Goal: Task Accomplishment & Management: Complete application form

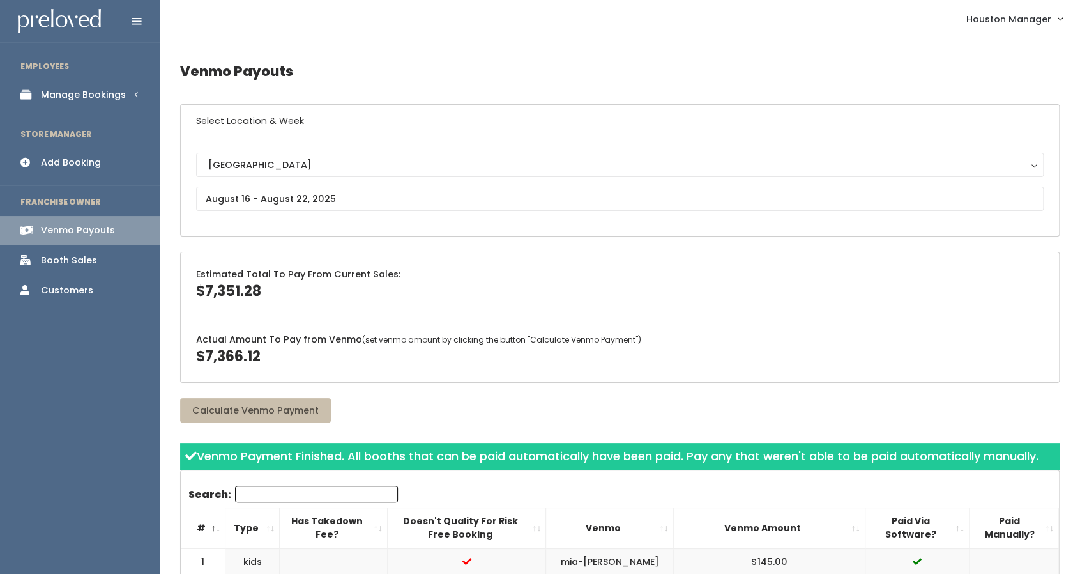
click at [75, 261] on div "Booth Sales" at bounding box center [69, 260] width 56 height 13
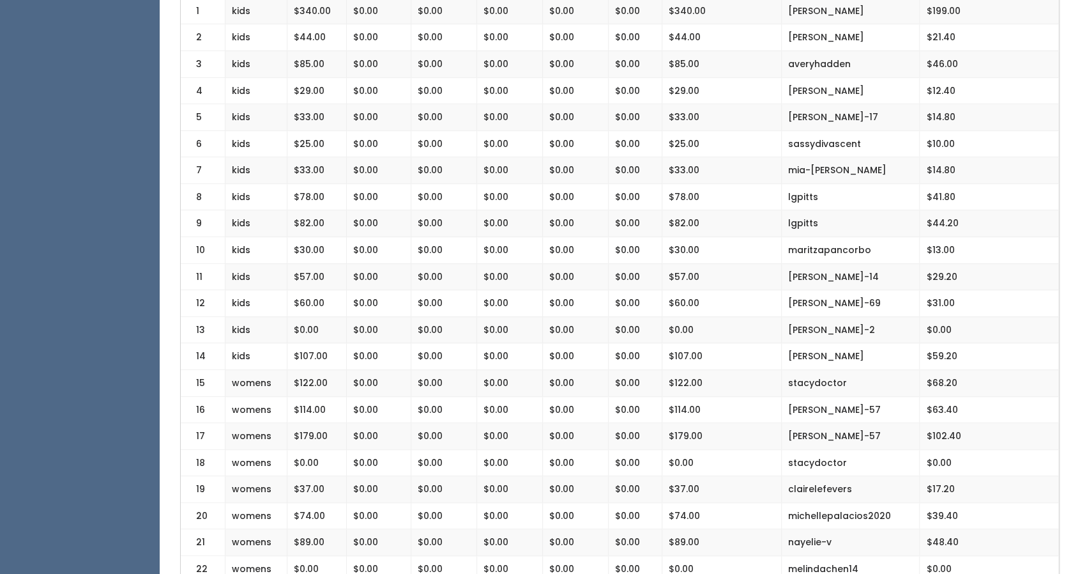
scroll to position [318, 0]
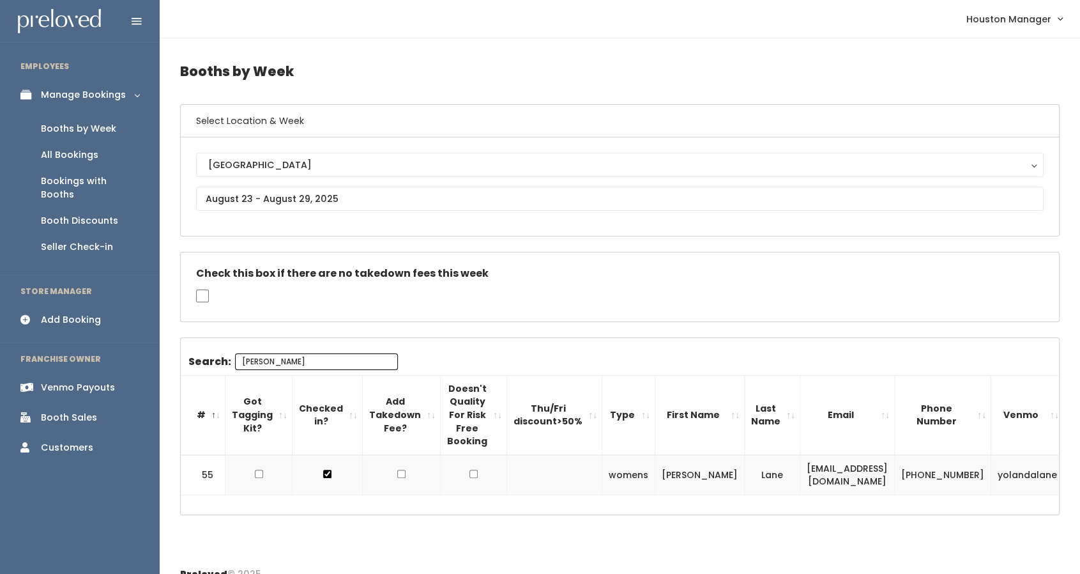
click at [77, 127] on div "Booths by Week" at bounding box center [78, 128] width 75 height 13
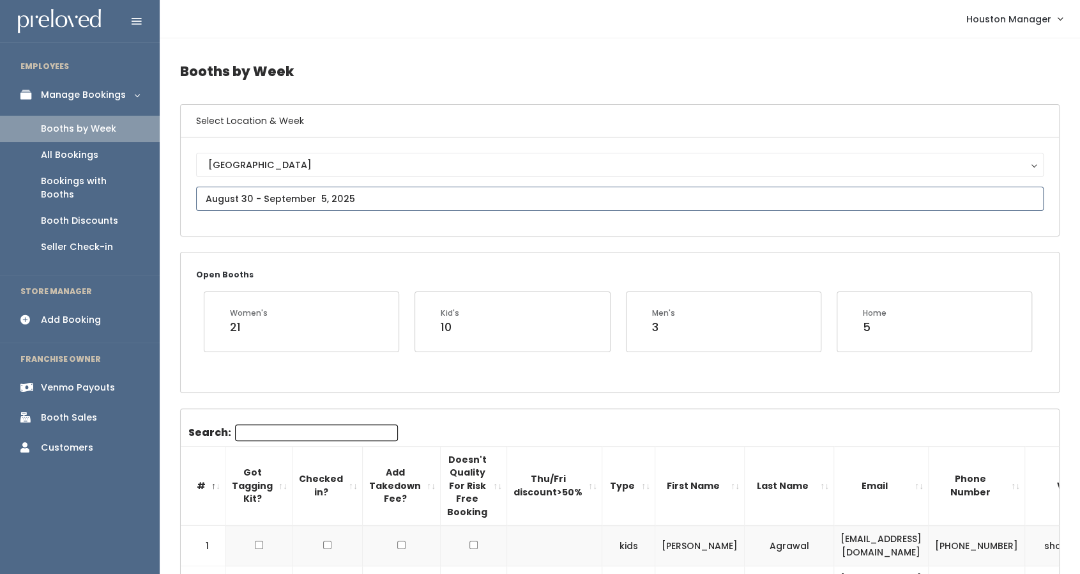
click at [316, 197] on input "text" at bounding box center [620, 198] width 848 height 24
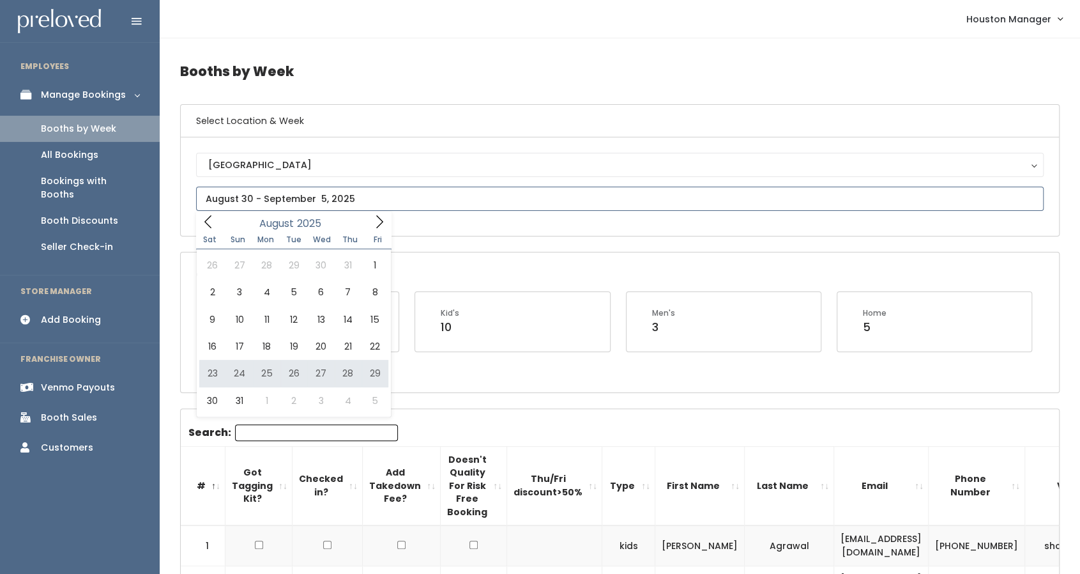
type input "August 23 to August 29"
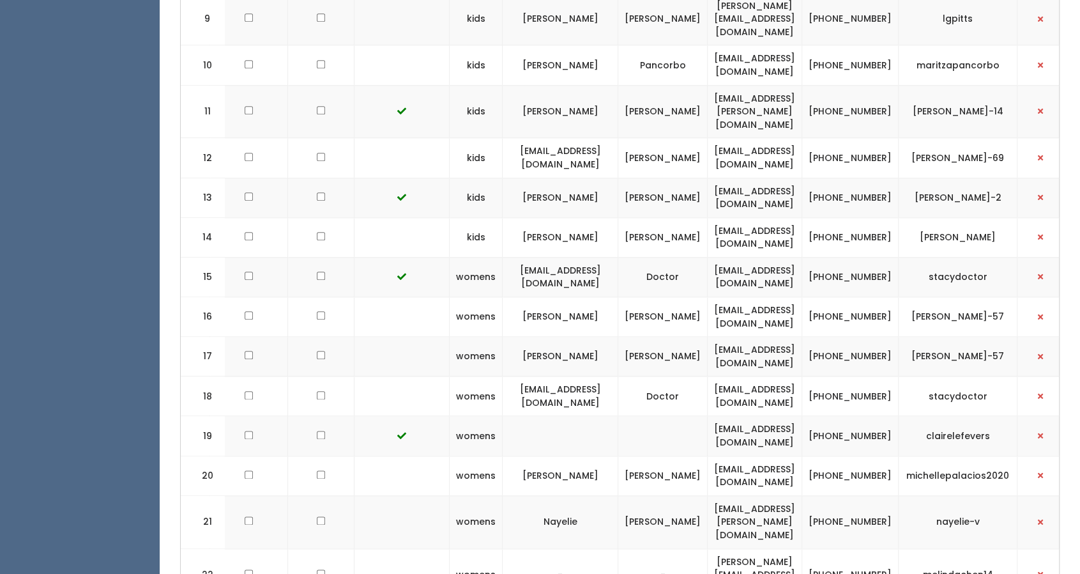
scroll to position [879, 0]
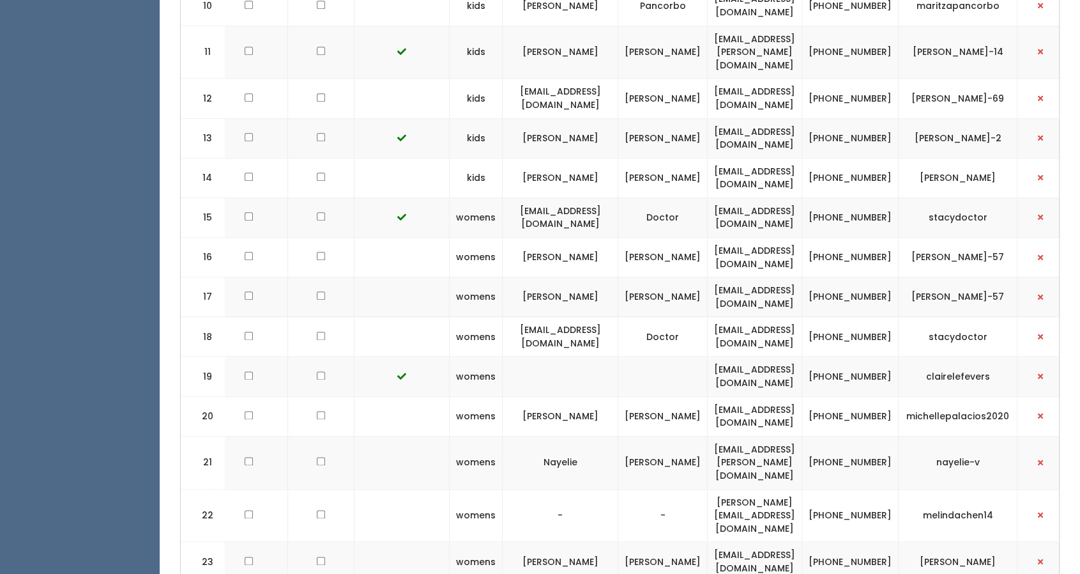
click at [879, 489] on td "(682) 597-5234" at bounding box center [850, 515] width 96 height 53
copy tr "(682) 597-5234"
click at [936, 489] on td "melindachen14" at bounding box center [958, 515] width 119 height 53
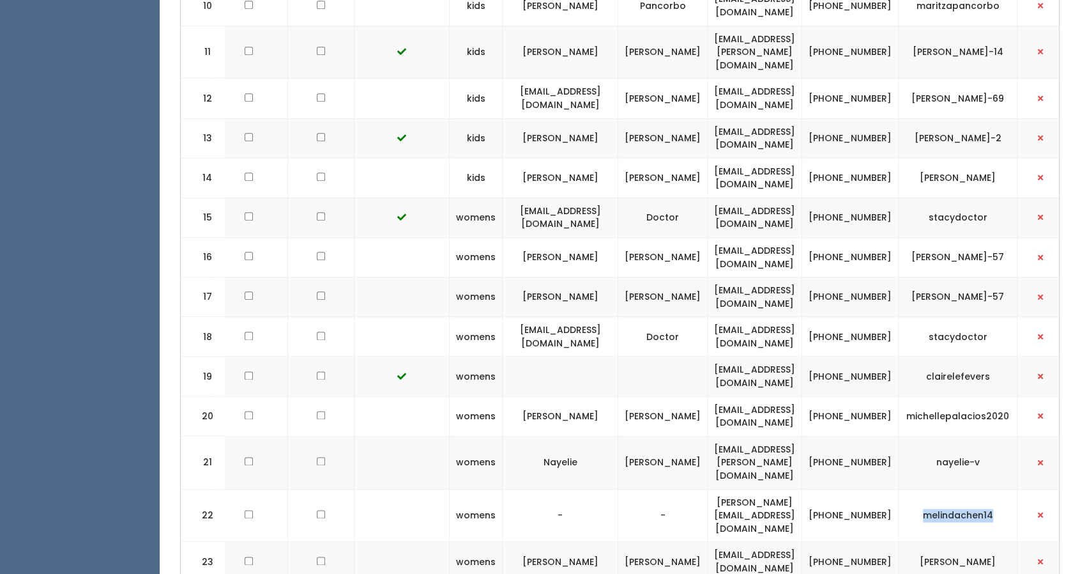
click at [936, 489] on td "melindachen14" at bounding box center [958, 515] width 119 height 53
copy tbody "melindachen14"
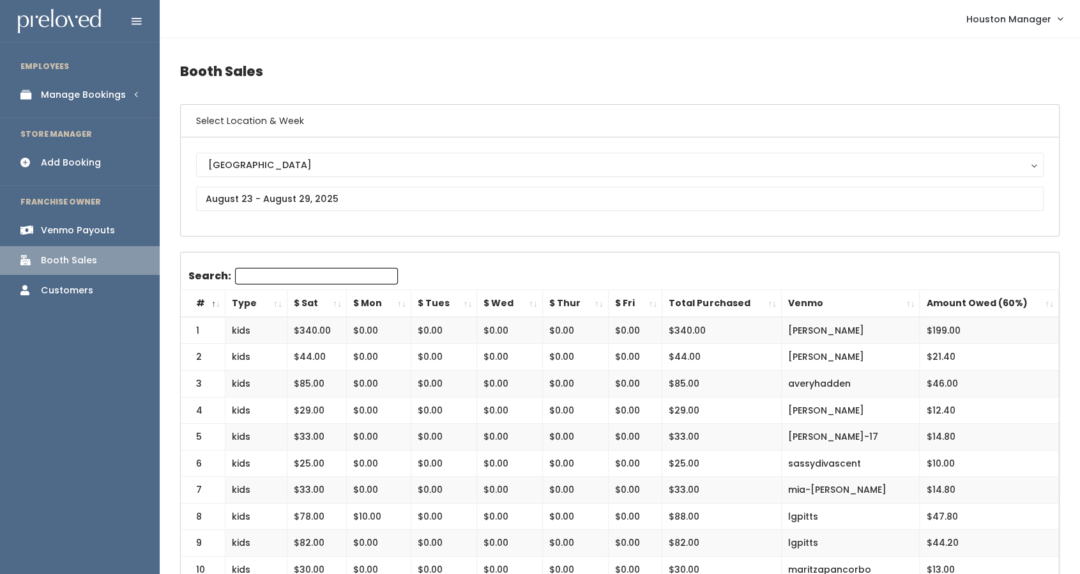
click at [61, 163] on div "Add Booking" at bounding box center [71, 162] width 60 height 13
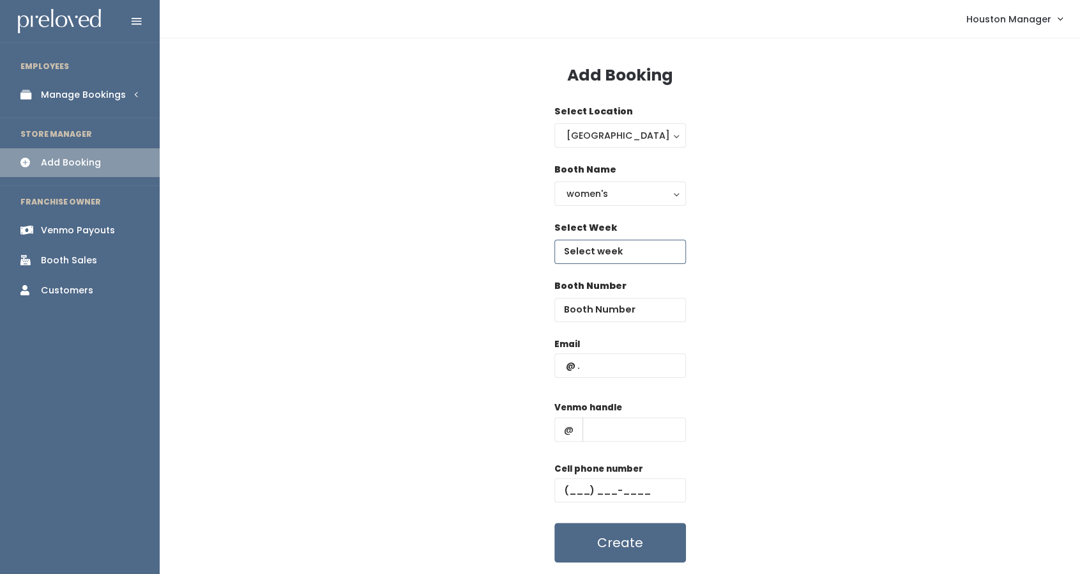
click at [602, 261] on input "text" at bounding box center [620, 251] width 132 height 24
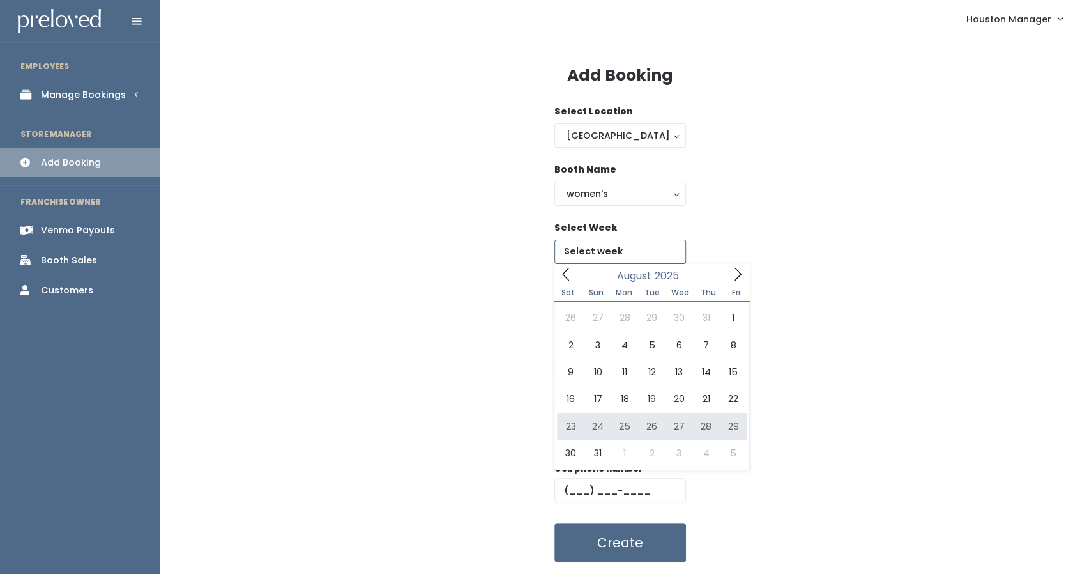
type input "August 23 to August 29"
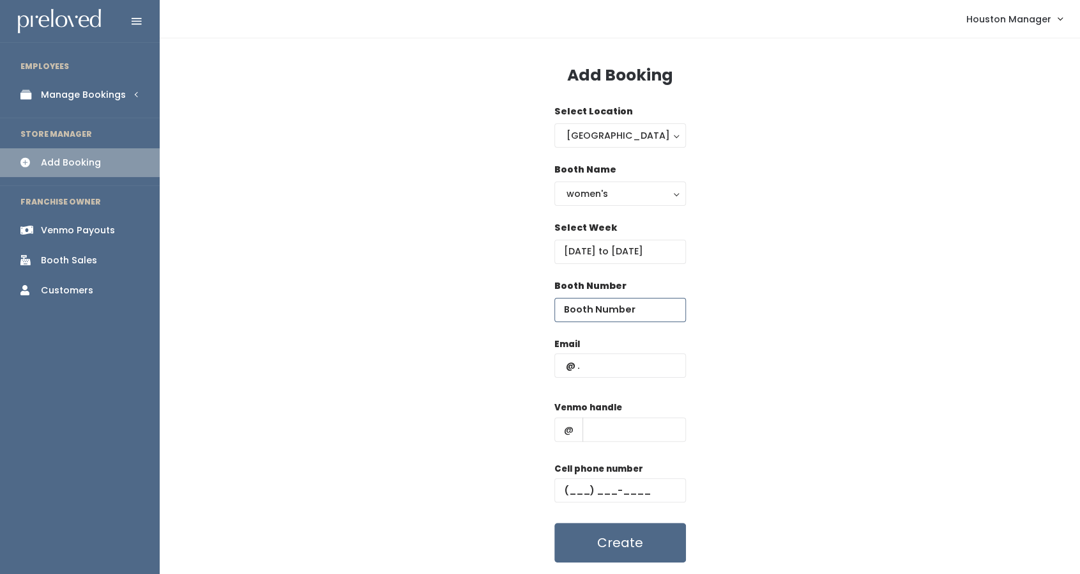
click at [620, 316] on input "number" at bounding box center [620, 310] width 132 height 24
type input "22"
click at [616, 376] on input "text" at bounding box center [620, 365] width 132 height 24
paste input "melinda.chen14@gmail.com"
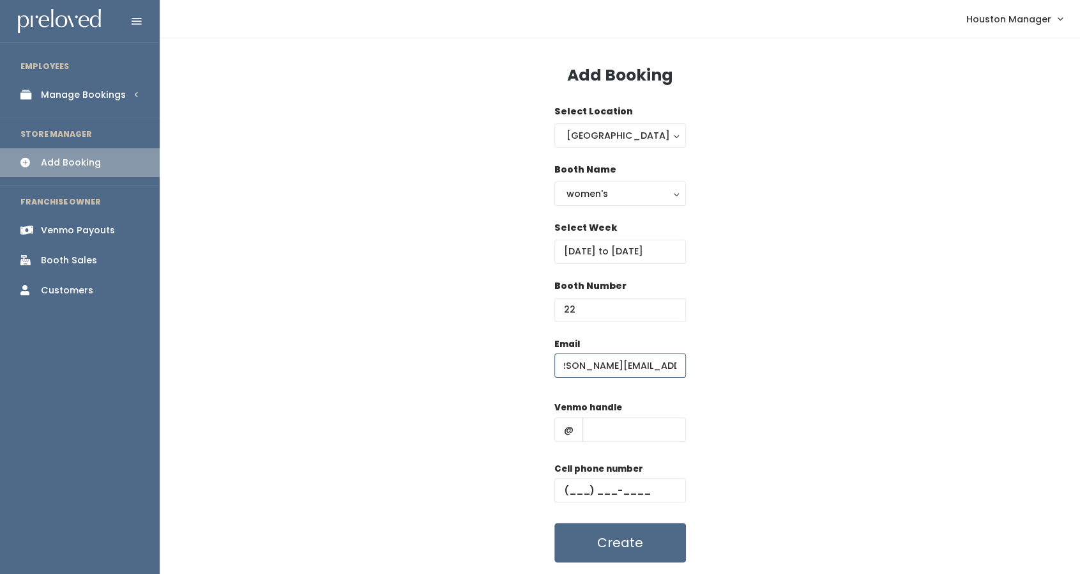
type input "melinda.chen14@gmail.com"
click at [595, 434] on input "text" at bounding box center [633, 429] width 103 height 24
click at [572, 489] on input "text" at bounding box center [620, 490] width 132 height 24
paste input "(682) 597-5234"
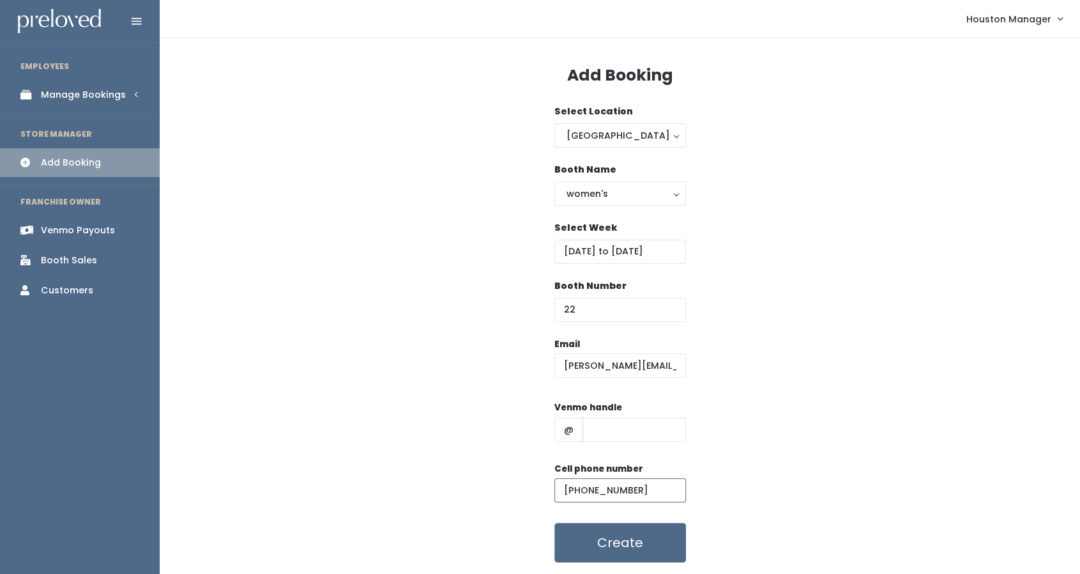
type input "(682) 597-5234"
click at [621, 432] on input "text" at bounding box center [633, 429] width 103 height 24
click at [620, 430] on input "text" at bounding box center [633, 429] width 103 height 24
paste input "melindachen14"
type input "melindachen14"
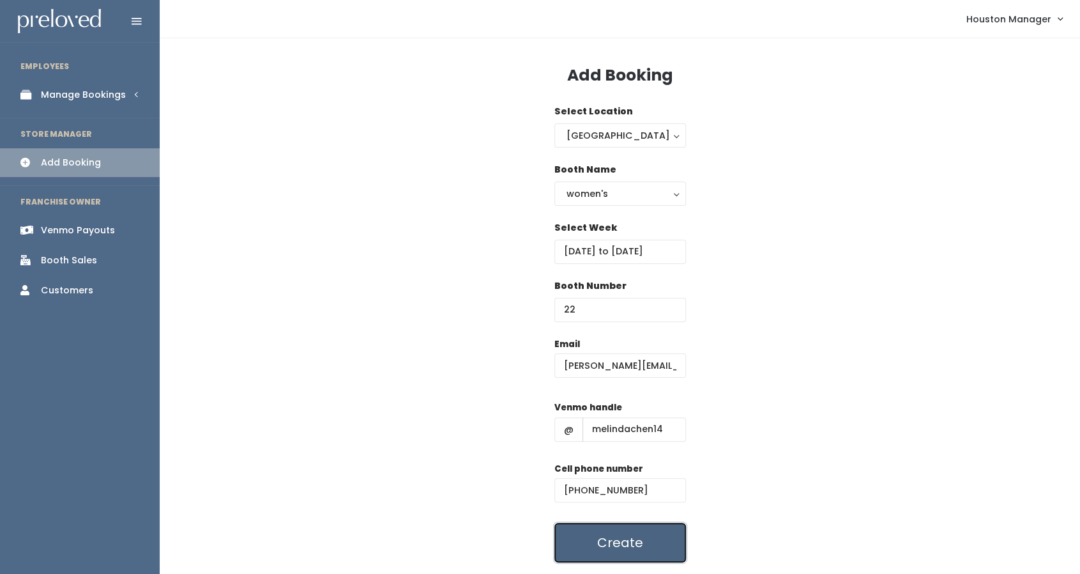
click at [637, 549] on button "Create" at bounding box center [620, 542] width 132 height 40
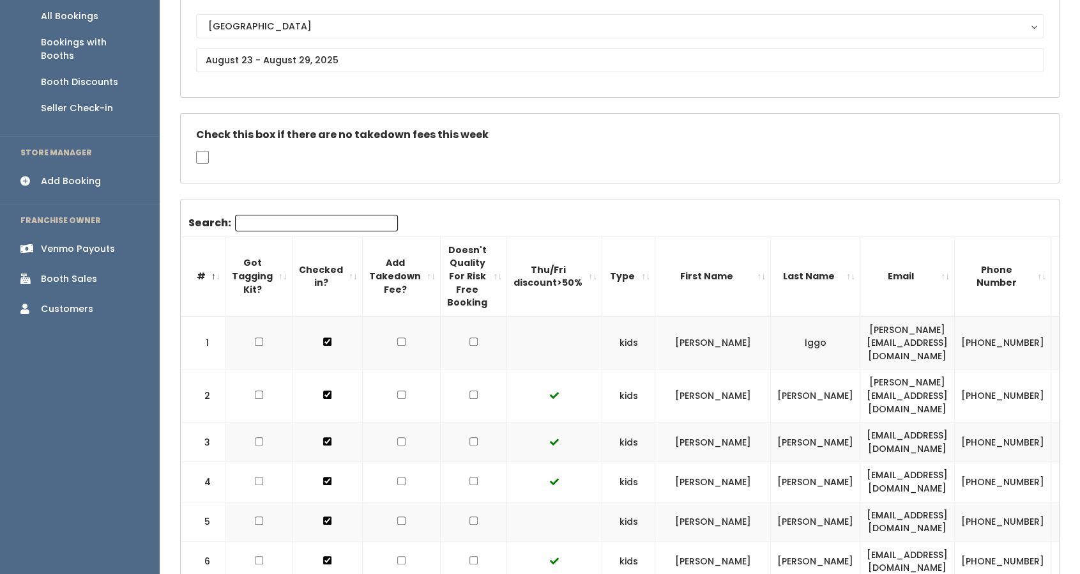
scroll to position [119, 0]
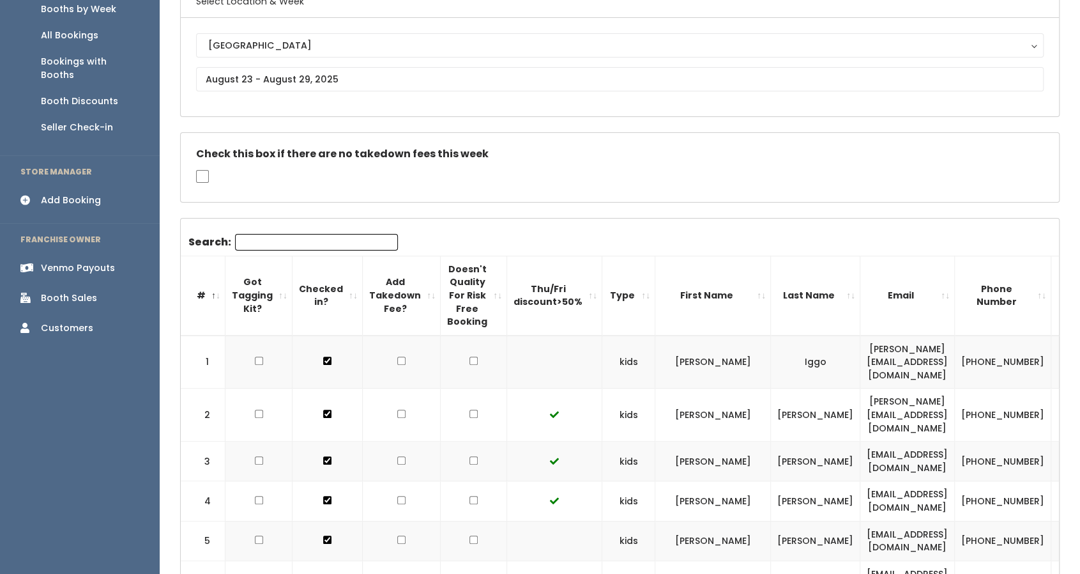
click at [89, 291] on div "Booth Sales" at bounding box center [69, 297] width 56 height 13
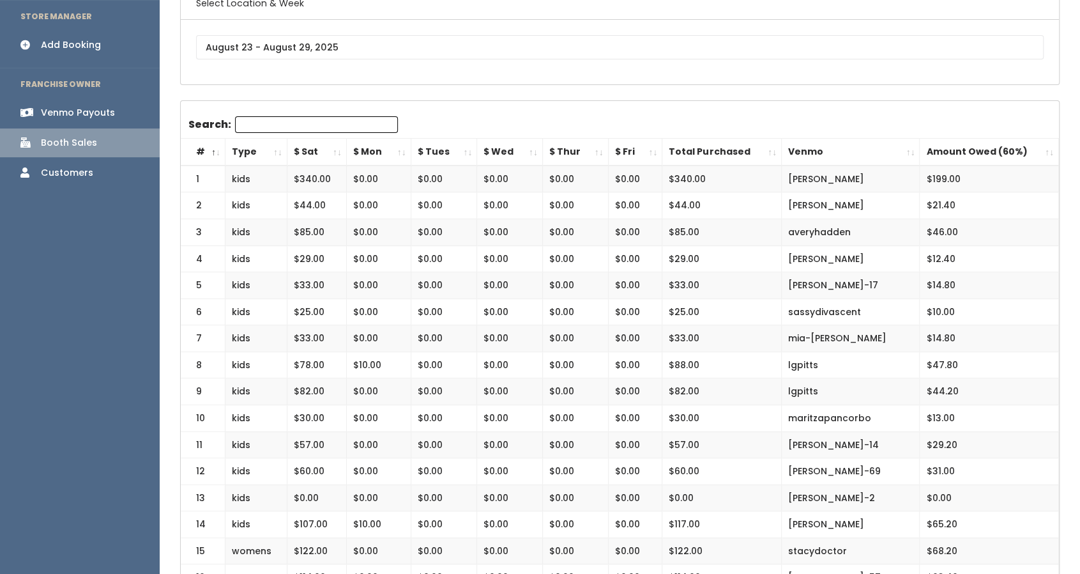
scroll to position [259, 0]
